Goal: Task Accomplishment & Management: Use online tool/utility

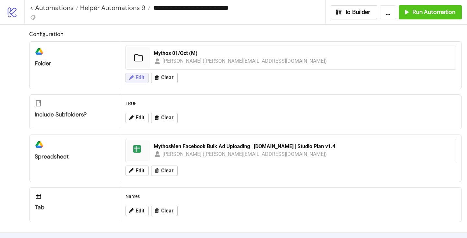
click at [138, 81] on span "Edit" at bounding box center [139, 78] width 9 height 6
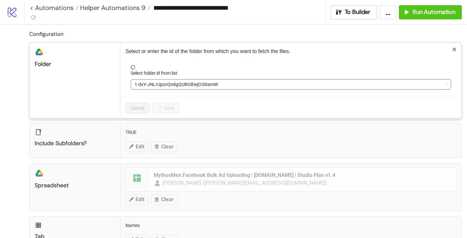
click at [157, 85] on span "1-dxY-JNLrUpzvQn8gQUBOBIejO3i0amW" at bounding box center [290, 85] width 312 height 10
click at [157, 85] on span "ROAM 01/Oct" at bounding box center [290, 85] width 312 height 10
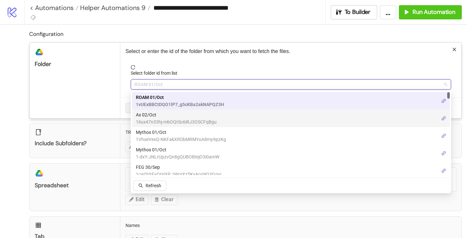
click at [156, 119] on span "1iIux47n33hj-mbOQtSc6iRJ3OSCFqBgu" at bounding box center [176, 122] width 81 height 7
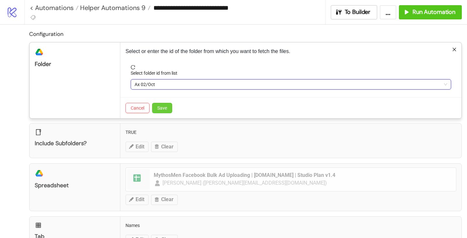
click at [158, 109] on span "Save" at bounding box center [162, 108] width 10 height 5
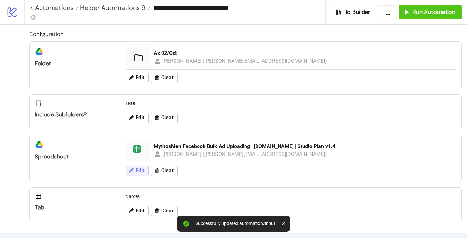
click at [142, 170] on span "Edit" at bounding box center [139, 171] width 9 height 6
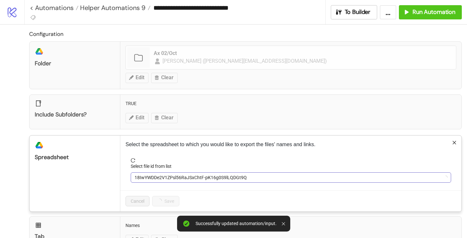
click at [165, 182] on span "18IwYWDDe2V1ZPsl56RaJSxChtF-pK16g0S9lLQDGt9Q" at bounding box center [290, 178] width 312 height 10
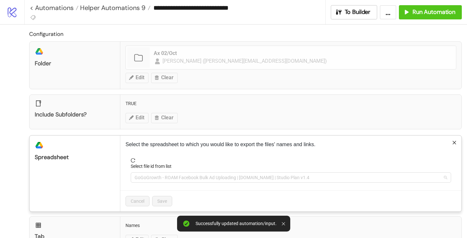
click at [165, 181] on span "GoGoGrowth - ROAM Facebook Bulk Ad Uploading | [DOMAIN_NAME] | Studio Plan v1.4" at bounding box center [290, 178] width 312 height 10
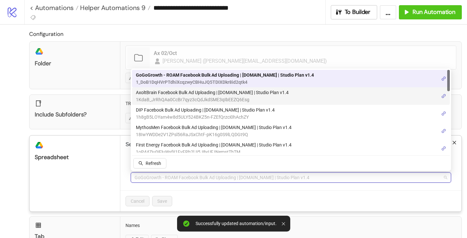
click at [168, 99] on span "1KdaB_JrRhQAa0CcBr7qyz3cQdJkdSME3qIbEEZQ6Esg" at bounding box center [212, 99] width 153 height 7
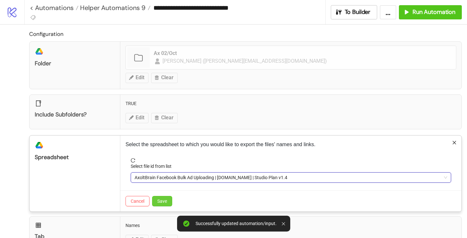
click at [161, 199] on span "Save" at bounding box center [162, 201] width 10 height 5
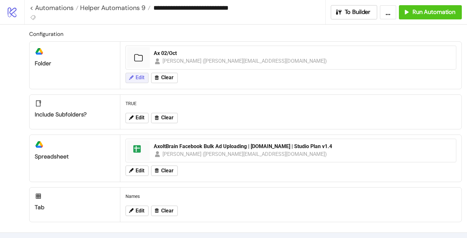
click at [135, 76] on span "Edit" at bounding box center [139, 78] width 9 height 6
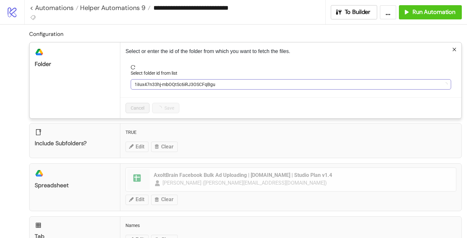
click at [141, 85] on span "1iIux47n33hj-mbOQtSc6iRJ3OSCFqBgu" at bounding box center [290, 85] width 312 height 10
click at [141, 85] on span "Ax 02/Oct" at bounding box center [290, 85] width 312 height 10
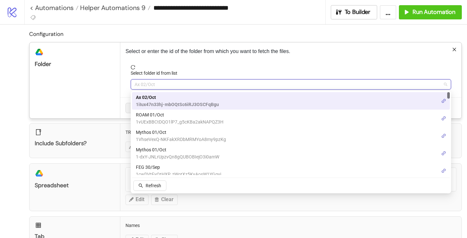
click at [154, 100] on span "Ax 02/Oct" at bounding box center [177, 97] width 83 height 7
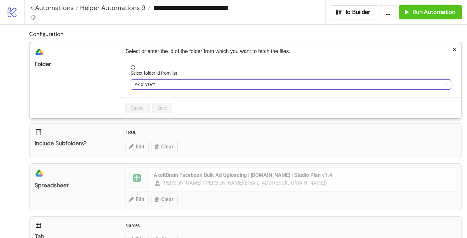
click at [174, 93] on form "Select folder id from list Ax 02/Oct Ax 02/Oct" at bounding box center [290, 81] width 331 height 32
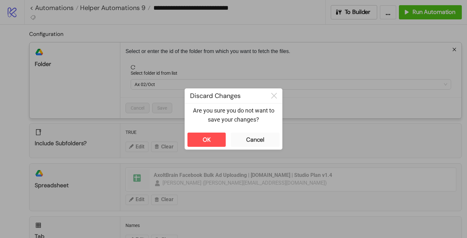
click at [177, 182] on div "**********" at bounding box center [233, 119] width 467 height 238
click at [249, 140] on div "Cancel" at bounding box center [255, 139] width 18 height 7
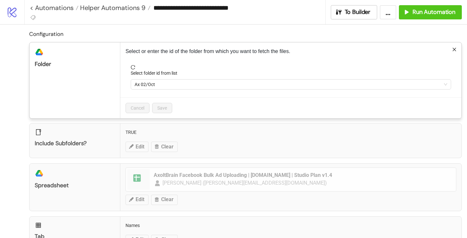
click at [292, 150] on div "**********" at bounding box center [233, 119] width 467 height 238
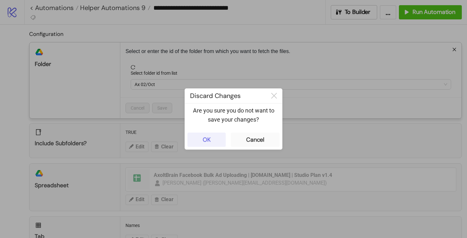
click at [210, 139] on div "OK" at bounding box center [207, 139] width 8 height 7
